Goal: Task Accomplishment & Management: Complete application form

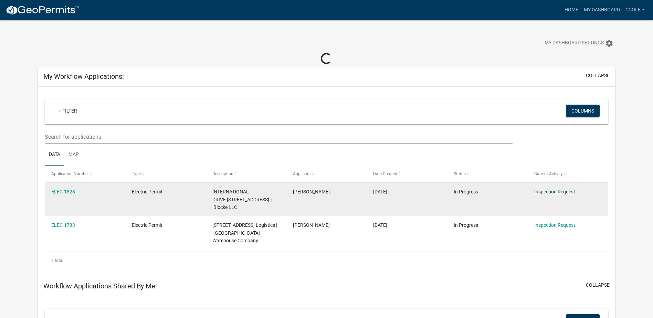
click at [556, 189] on link "Inspection Request" at bounding box center [555, 192] width 41 height 6
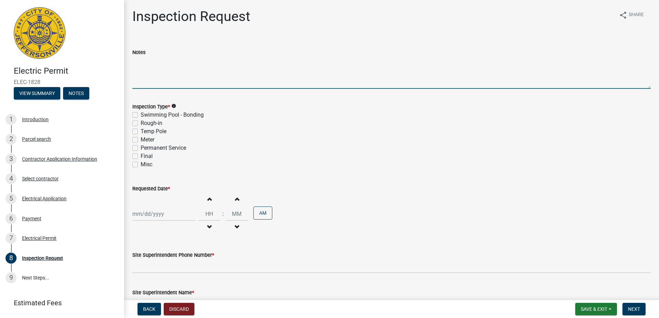
click at [188, 73] on textarea "Notes" at bounding box center [391, 72] width 518 height 32
type textarea "In Wall Rough In Admin Building"
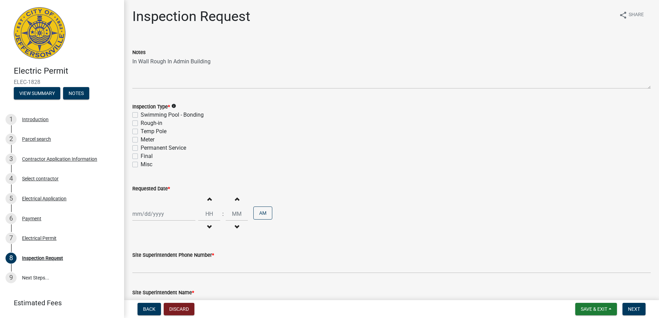
click at [141, 121] on label "Rough-in" at bounding box center [152, 123] width 22 height 8
click at [141, 121] on input "Rough-in" at bounding box center [143, 121] width 4 height 4
checkbox input "true"
checkbox input "false"
checkbox input "true"
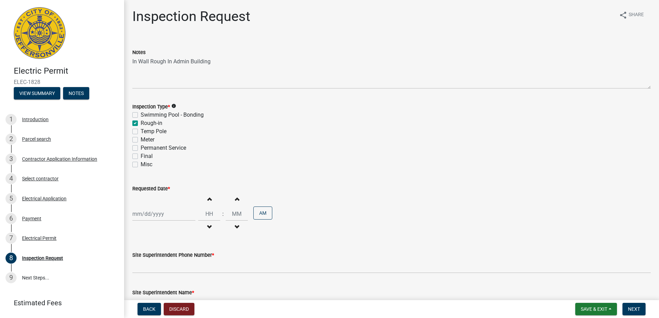
checkbox input "false"
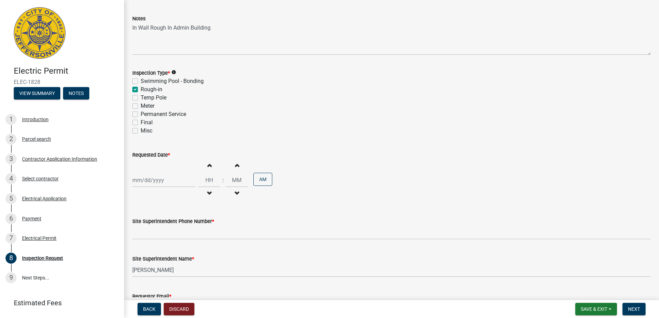
scroll to position [83, 0]
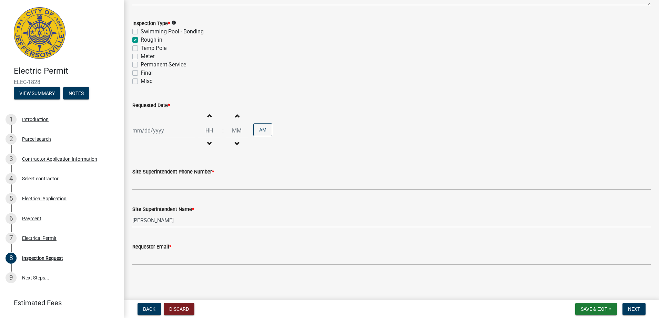
select select "9"
select select "2025"
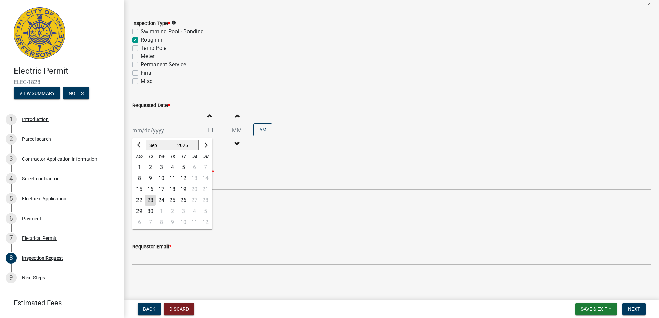
click at [169, 125] on div "[PERSON_NAME] Feb Mar Apr [PERSON_NAME][DATE] Oct Nov [DATE] 1526 1527 1528 152…" at bounding box center [163, 131] width 63 height 14
click at [185, 198] on div "26" at bounding box center [183, 200] width 11 height 11
type input "[DATE]"
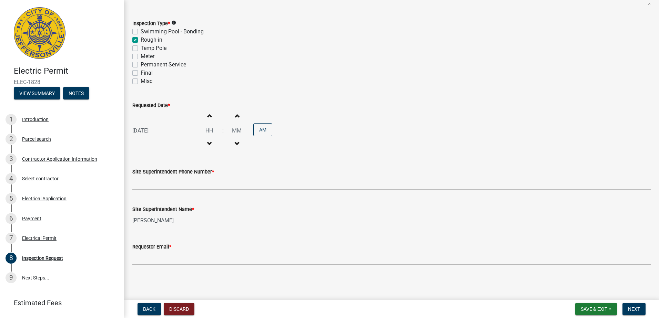
click at [207, 115] on span "button" at bounding box center [208, 116] width 3 height 6
type input "01"
type input "00"
click at [207, 115] on span "button" at bounding box center [208, 116] width 3 height 6
click at [208, 142] on span "button" at bounding box center [208, 144] width 3 height 6
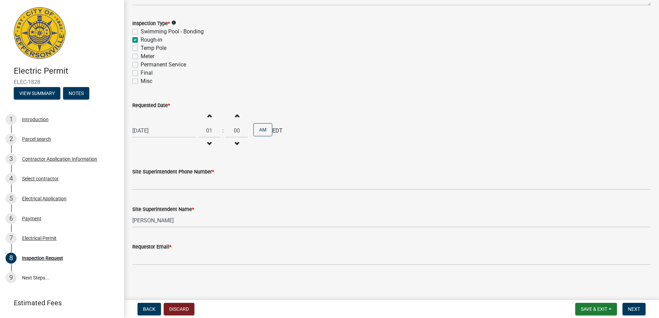
click at [208, 142] on span "button" at bounding box center [208, 144] width 3 height 6
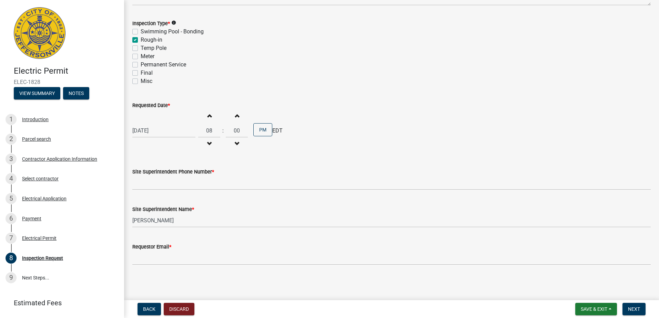
click at [207, 116] on span "button" at bounding box center [208, 116] width 3 height 6
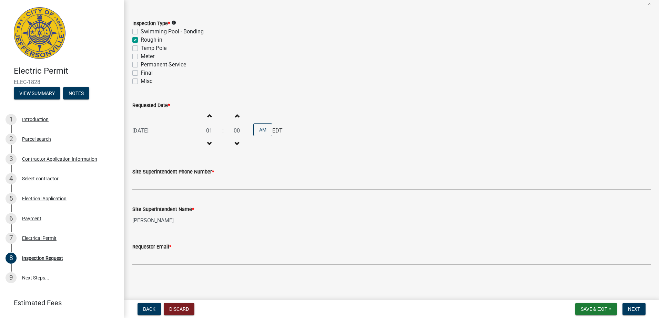
click at [207, 116] on span "button" at bounding box center [208, 116] width 3 height 6
click at [208, 144] on span "button" at bounding box center [208, 144] width 3 height 6
click at [207, 144] on span "button" at bounding box center [208, 144] width 3 height 6
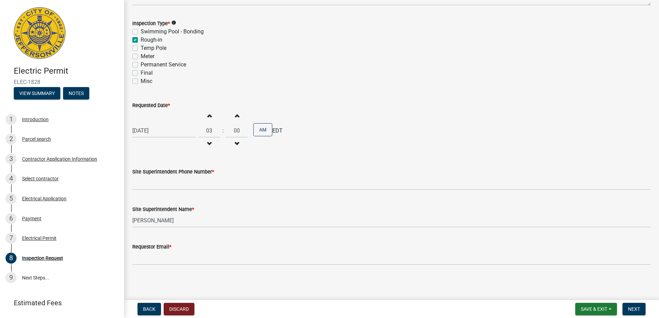
type input "02"
click at [261, 133] on button "AM" at bounding box center [262, 129] width 19 height 13
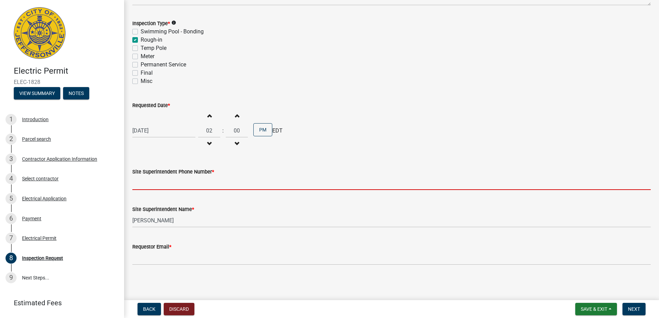
click at [186, 184] on input "Site Superintendent Phone Number *" at bounding box center [391, 183] width 518 height 14
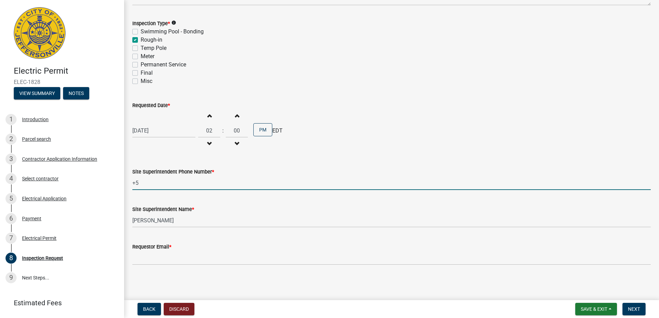
type input "+"
type input "5024380558"
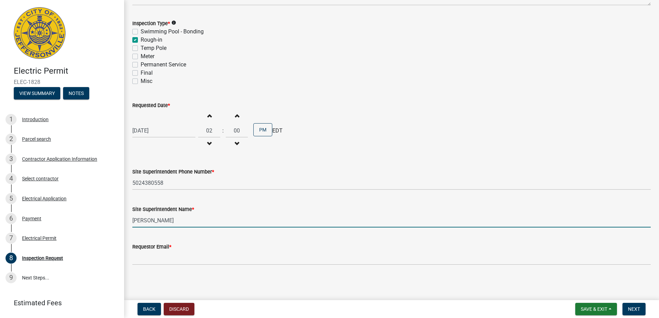
type input "[PERSON_NAME]"
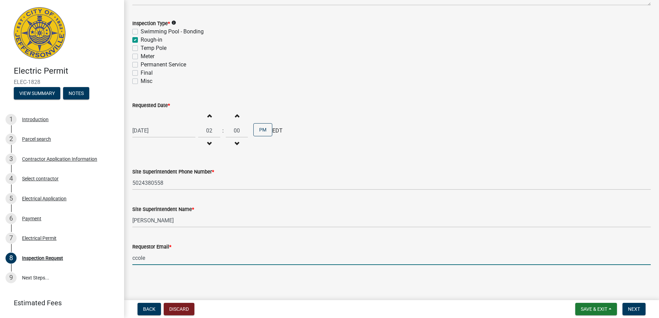
type input "[EMAIL_ADDRESS][PERSON_NAME][DOMAIN_NAME]"
click at [633, 309] on span "Next" at bounding box center [634, 310] width 12 height 6
